Goal: Task Accomplishment & Management: Manage account settings

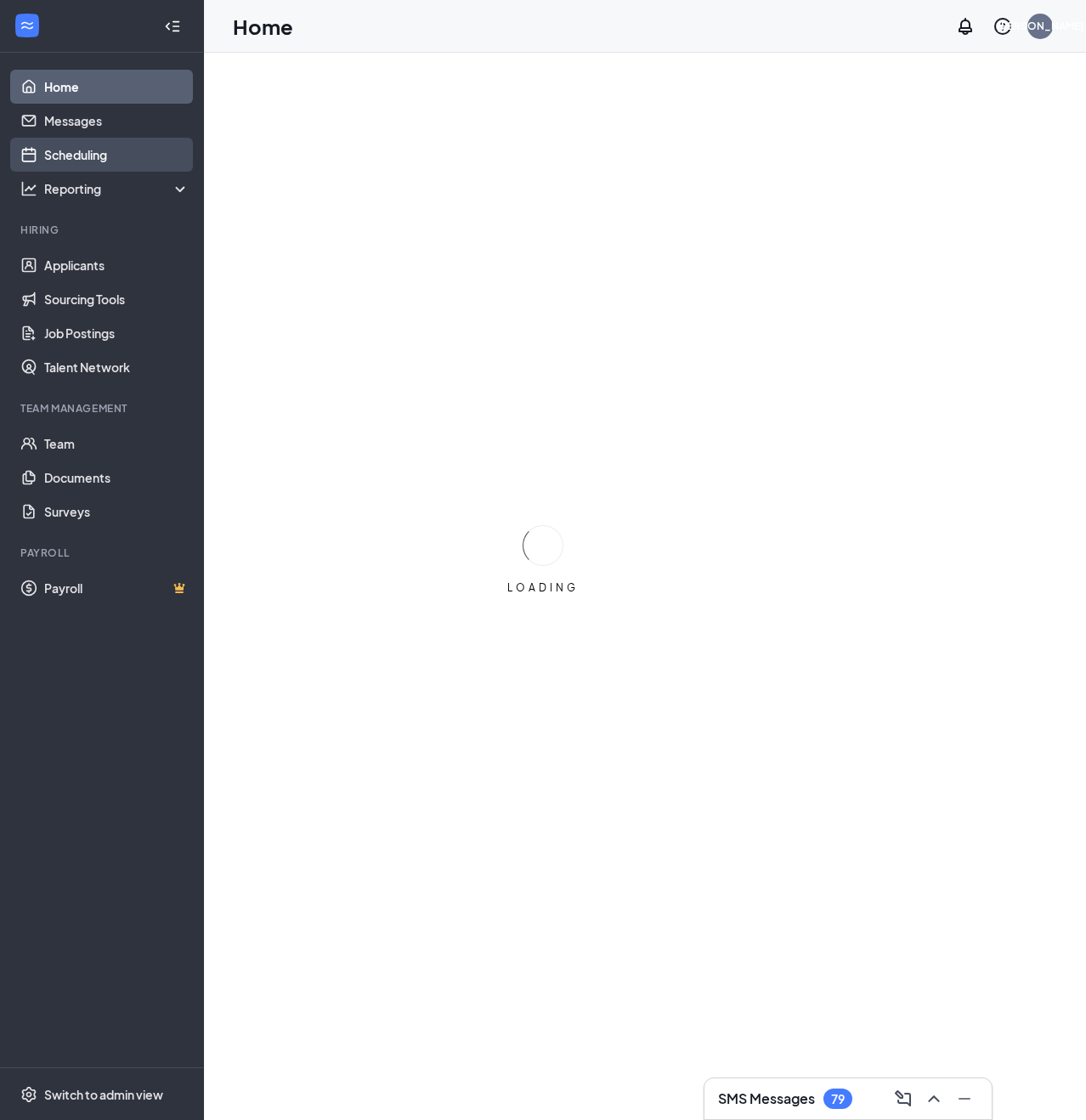
click at [90, 150] on link "Scheduling" at bounding box center [117, 154] width 146 height 34
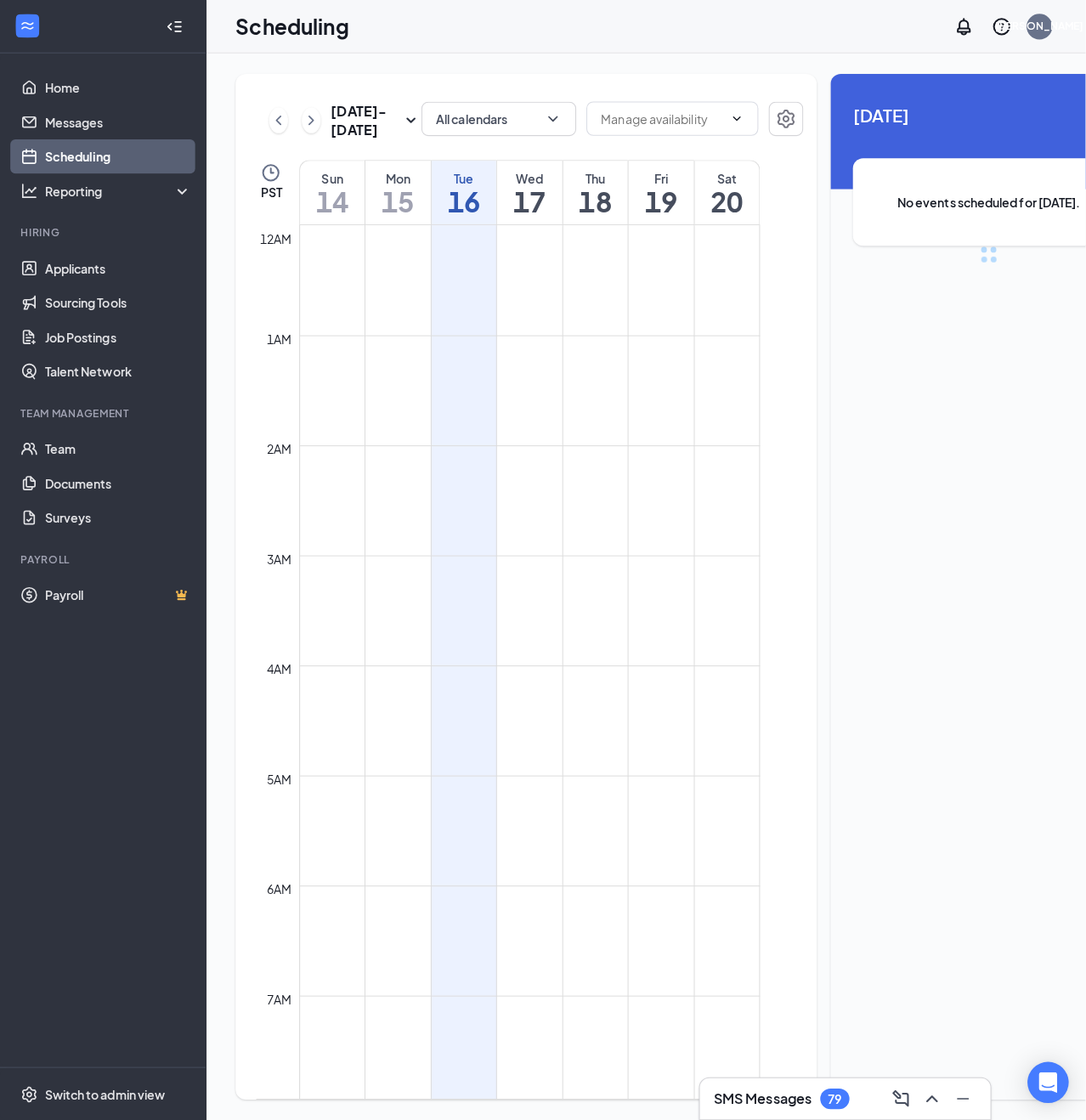
scroll to position [836, 0]
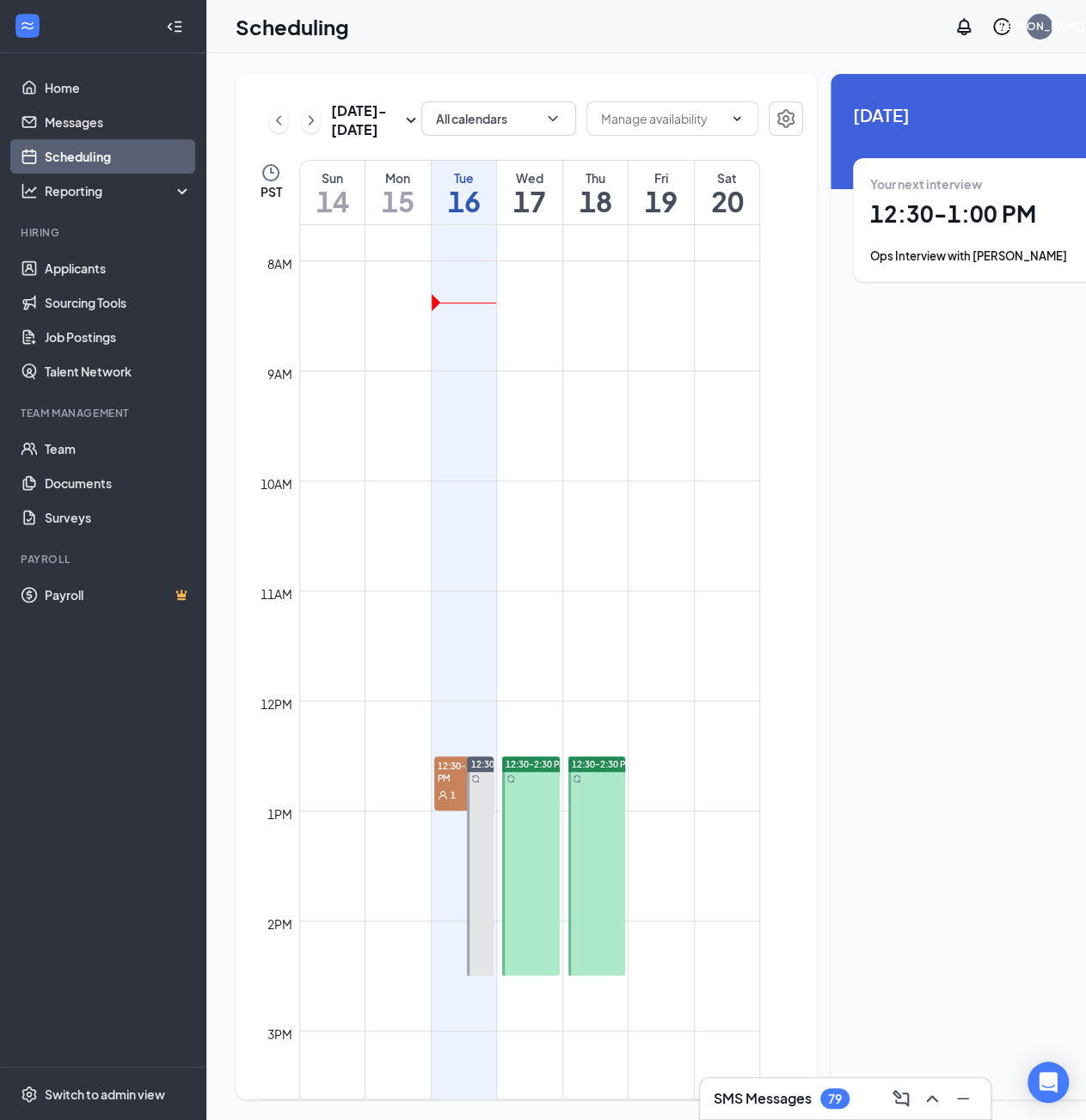
click at [449, 785] on span "12:30-1:00 PM" at bounding box center [463, 771] width 60 height 29
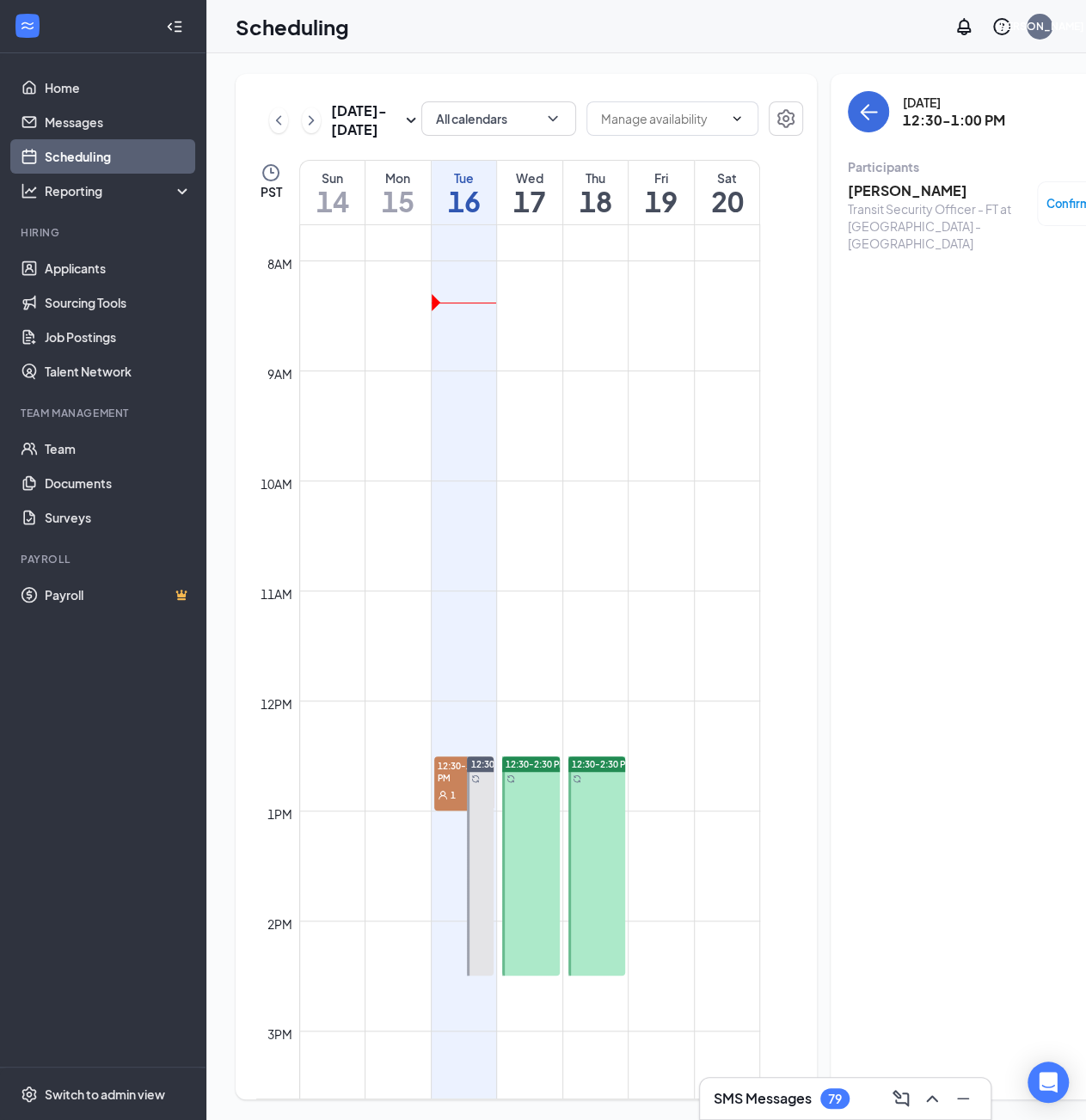
click at [862, 189] on h3 "[PERSON_NAME]" at bounding box center [938, 190] width 181 height 19
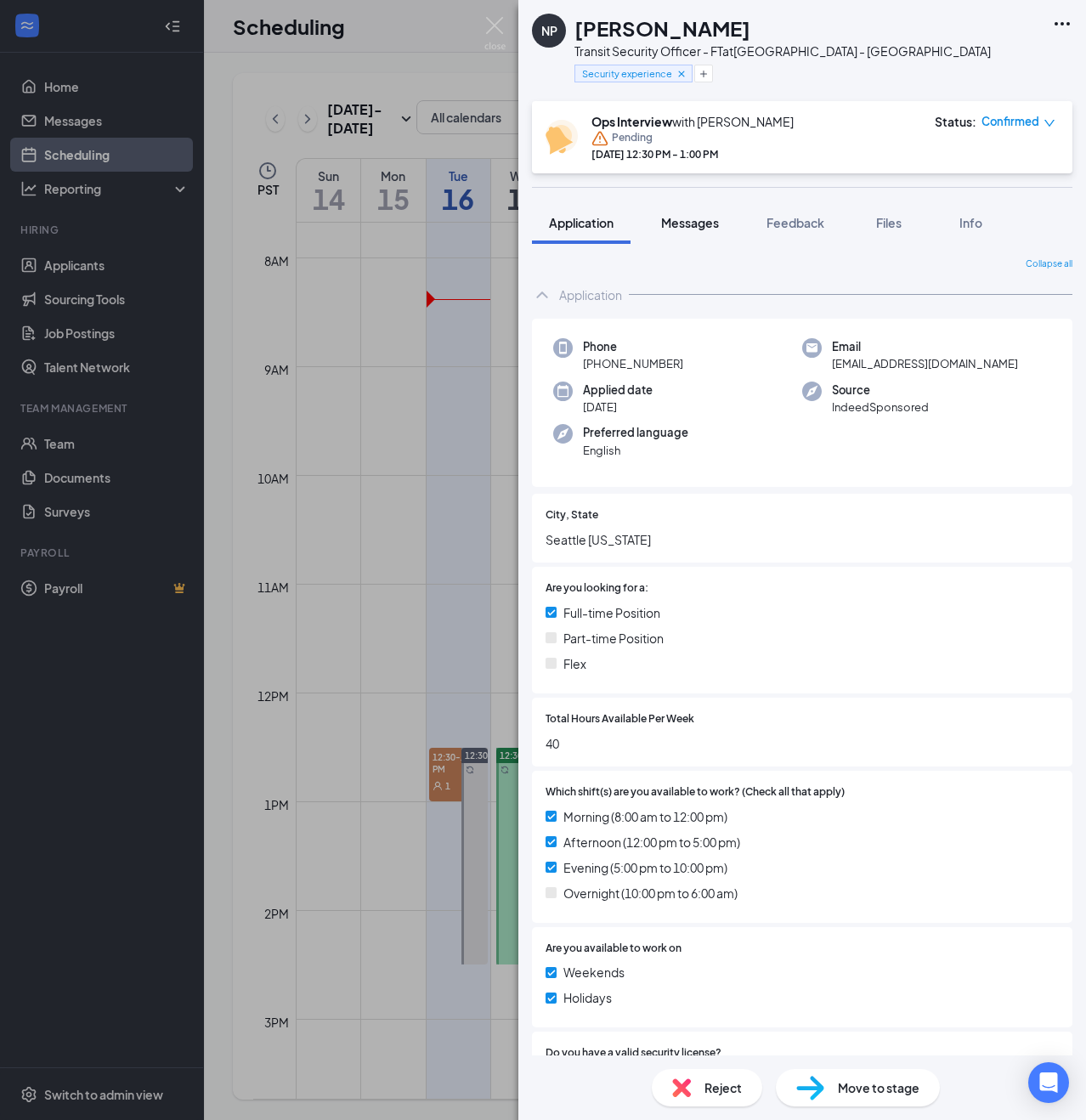
click at [690, 226] on span "Messages" at bounding box center [690, 223] width 58 height 16
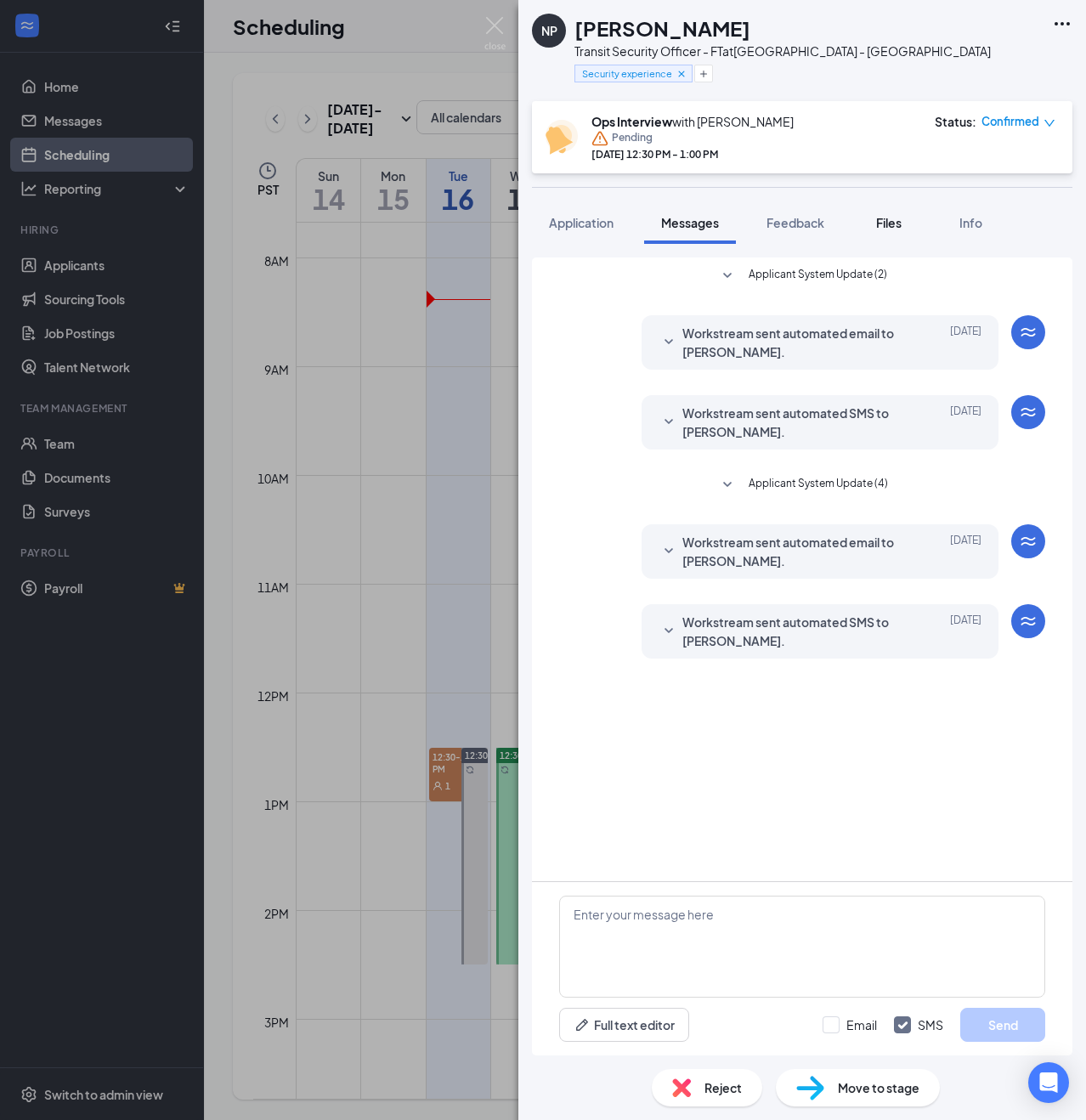
click at [884, 216] on span "Files" at bounding box center [889, 223] width 25 height 16
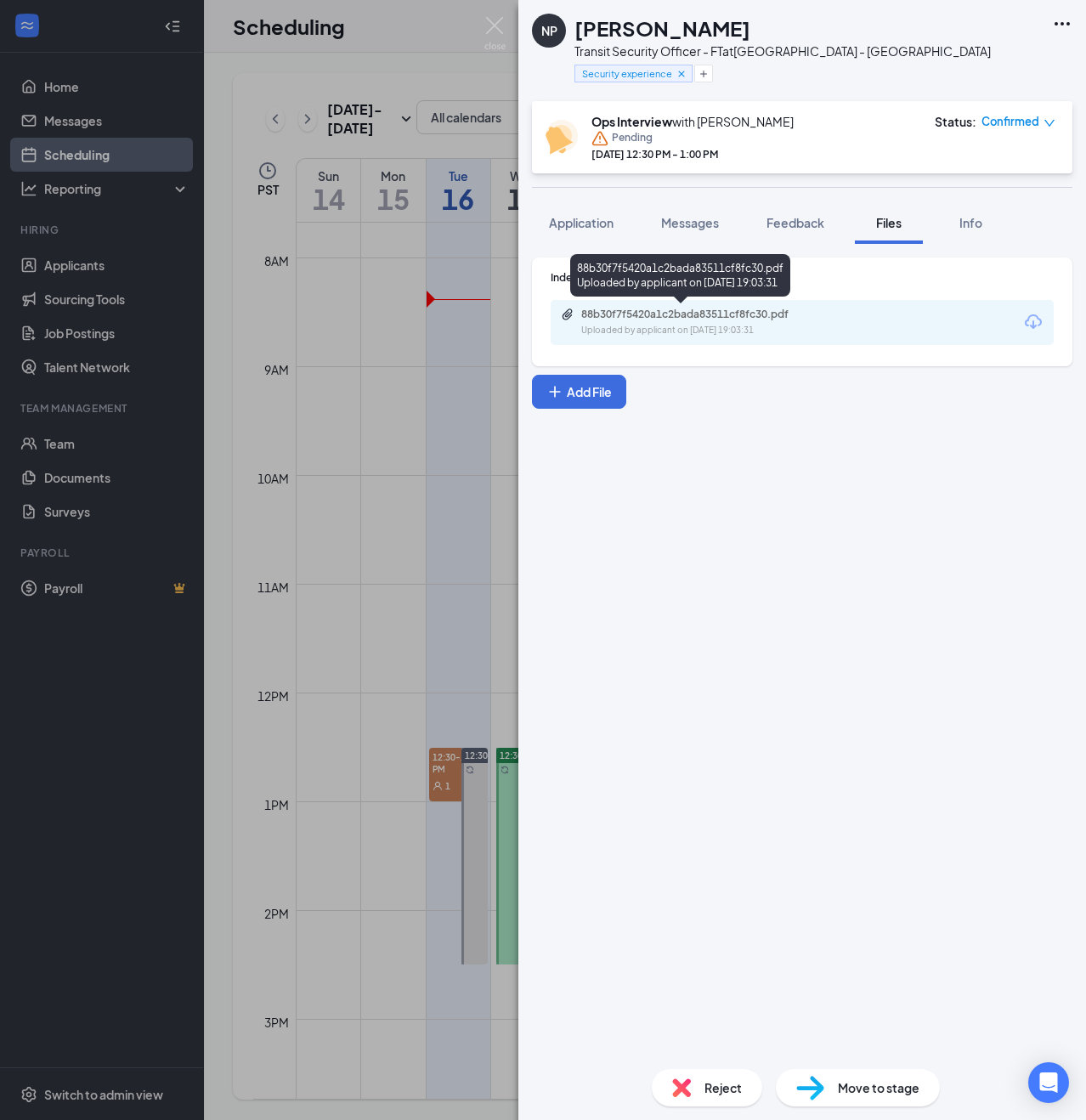
click at [765, 320] on div "88b30f7f5420a1c2bada83511cf8fc30.pdf" at bounding box center [700, 314] width 238 height 14
click at [427, 610] on div "NP [PERSON_NAME] Transit Security Officer - FT at [GEOGRAPHIC_DATA] - Seattle S…" at bounding box center [543, 560] width 1086 height 1120
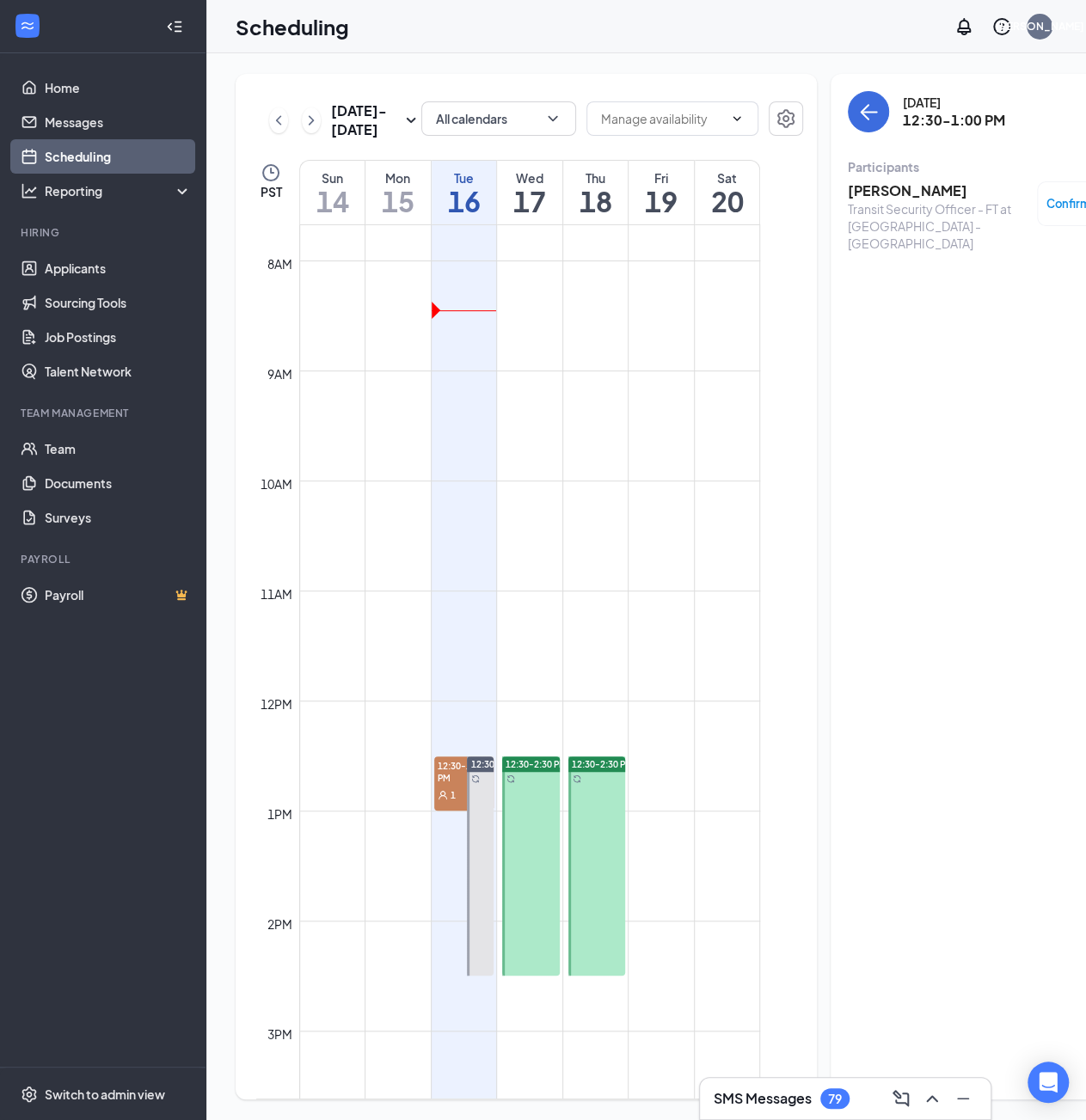
click at [442, 785] on span "12:30-1:00 PM" at bounding box center [463, 771] width 60 height 29
click at [448, 785] on span "12:30-1:00 PM" at bounding box center [463, 771] width 60 height 29
click at [870, 205] on div "Transit Security Officer - FT at [GEOGRAPHIC_DATA] - [GEOGRAPHIC_DATA]" at bounding box center [938, 226] width 181 height 52
click at [874, 189] on h3 "[PERSON_NAME]" at bounding box center [938, 190] width 181 height 19
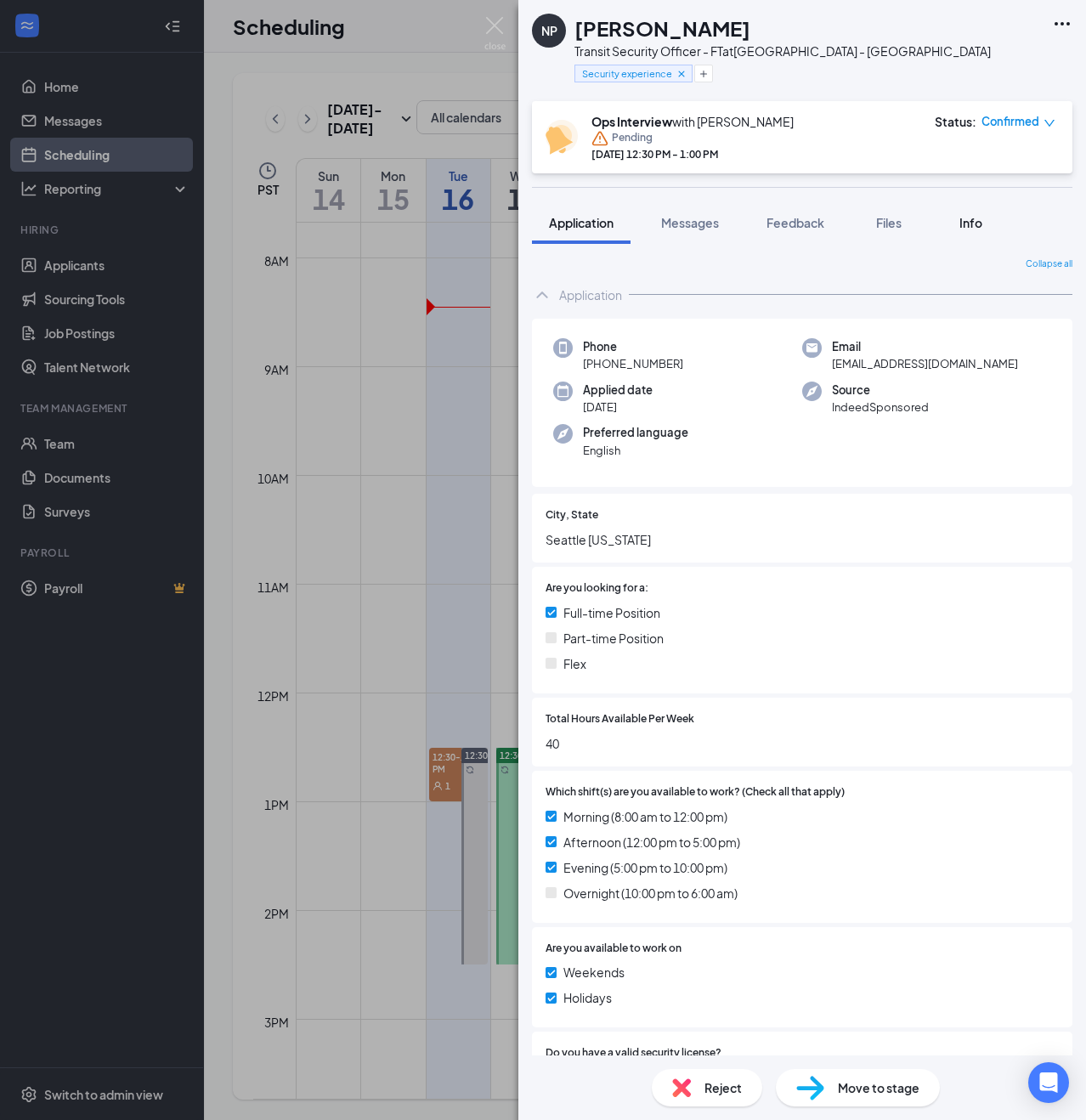
click at [973, 225] on span "Info" at bounding box center [971, 223] width 23 height 16
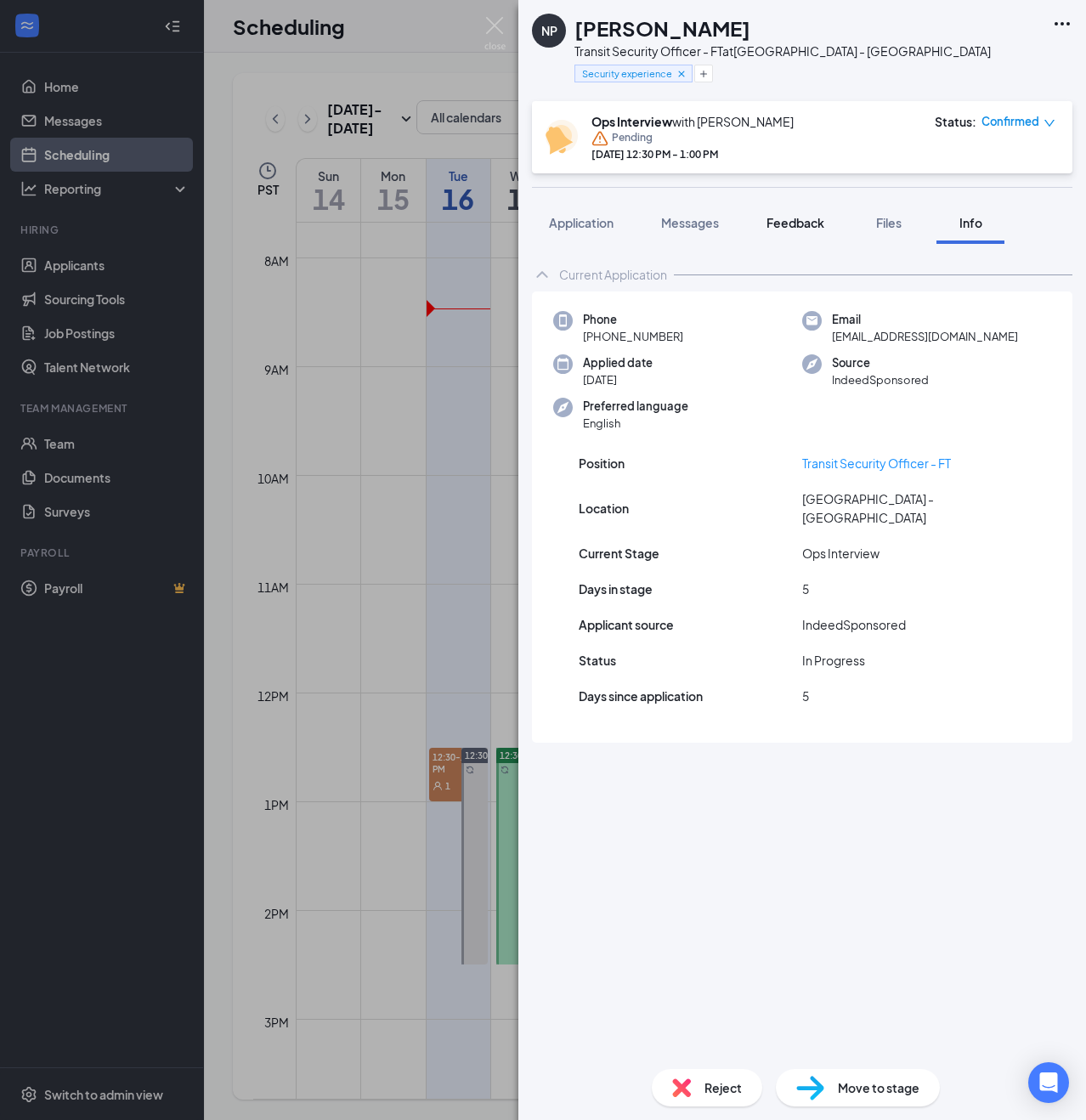
click at [807, 221] on span "Feedback" at bounding box center [796, 223] width 58 height 16
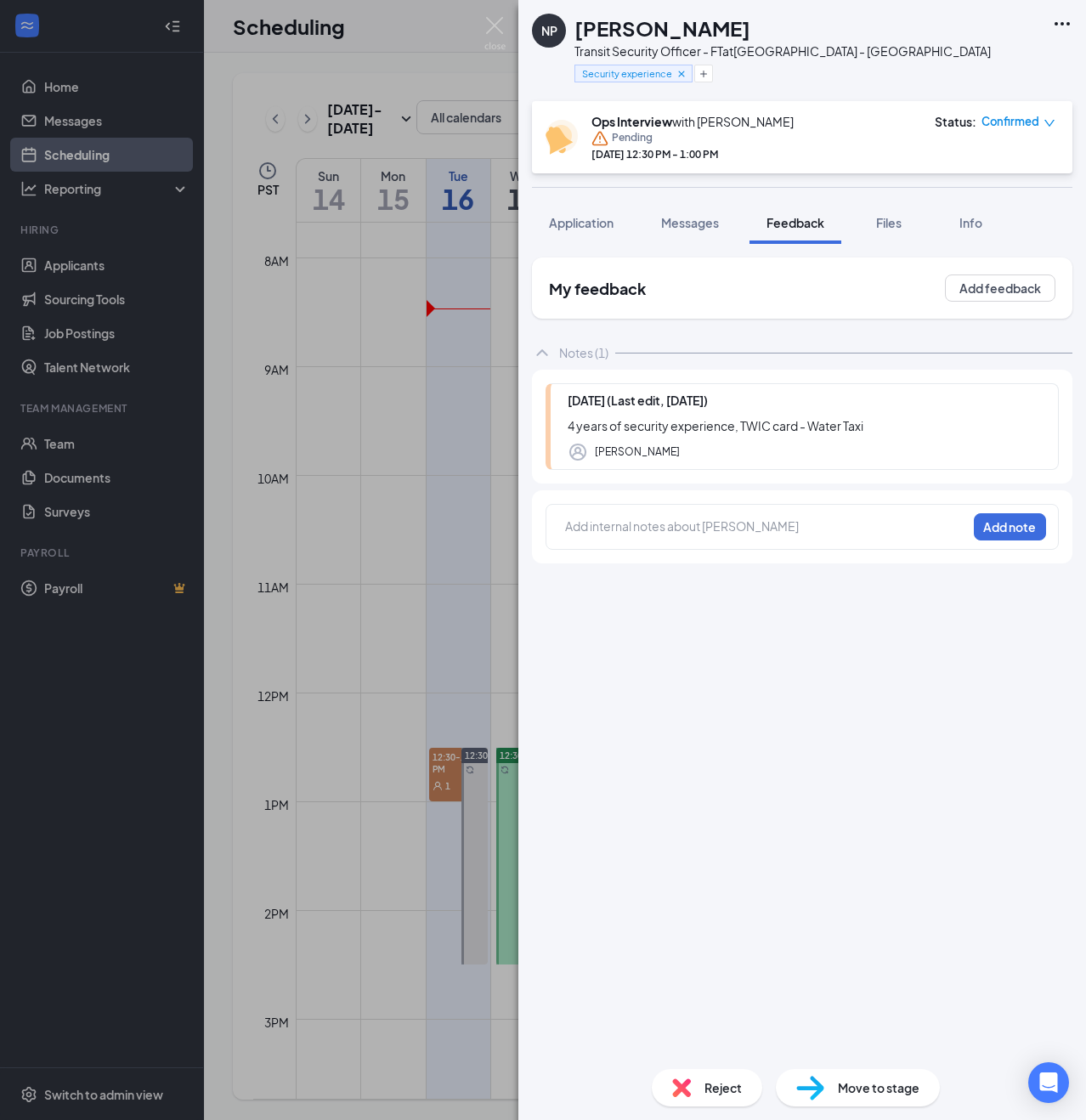
click at [148, 860] on div "NP [PERSON_NAME] Transit Security Officer - FT at [GEOGRAPHIC_DATA] - Seattle S…" at bounding box center [543, 560] width 1086 height 1120
